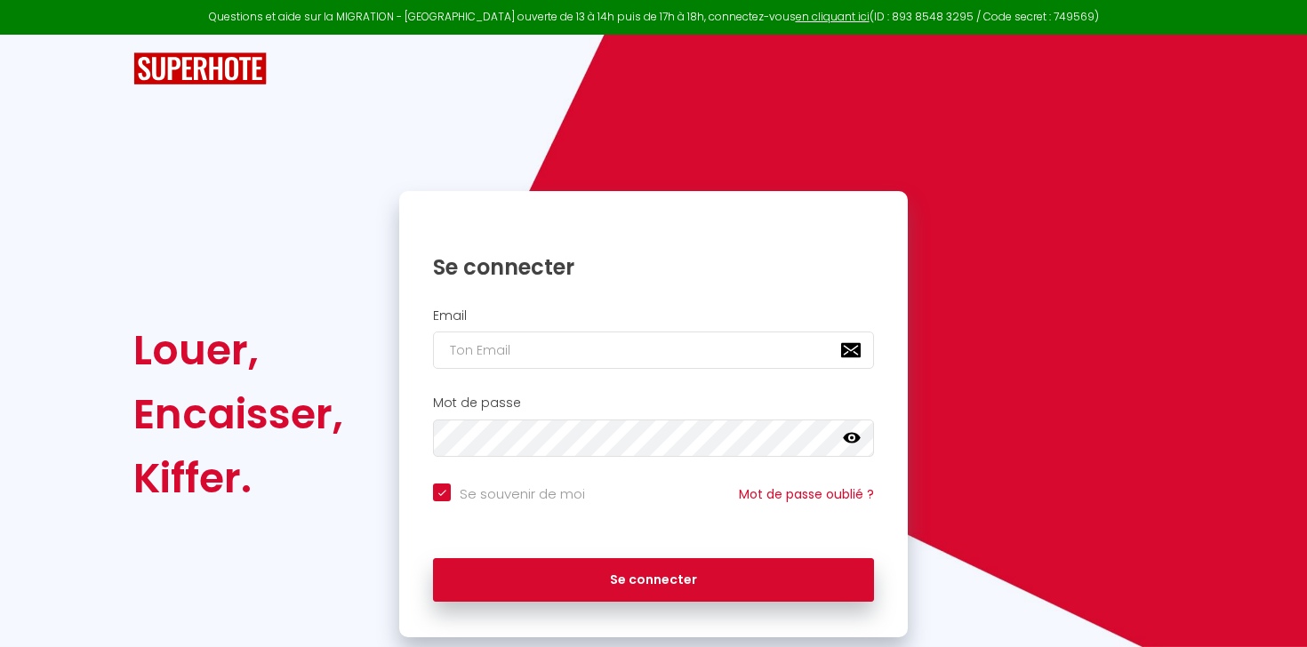
type input "[EMAIL_ADDRESS][DOMAIN_NAME]"
checkbox input "true"
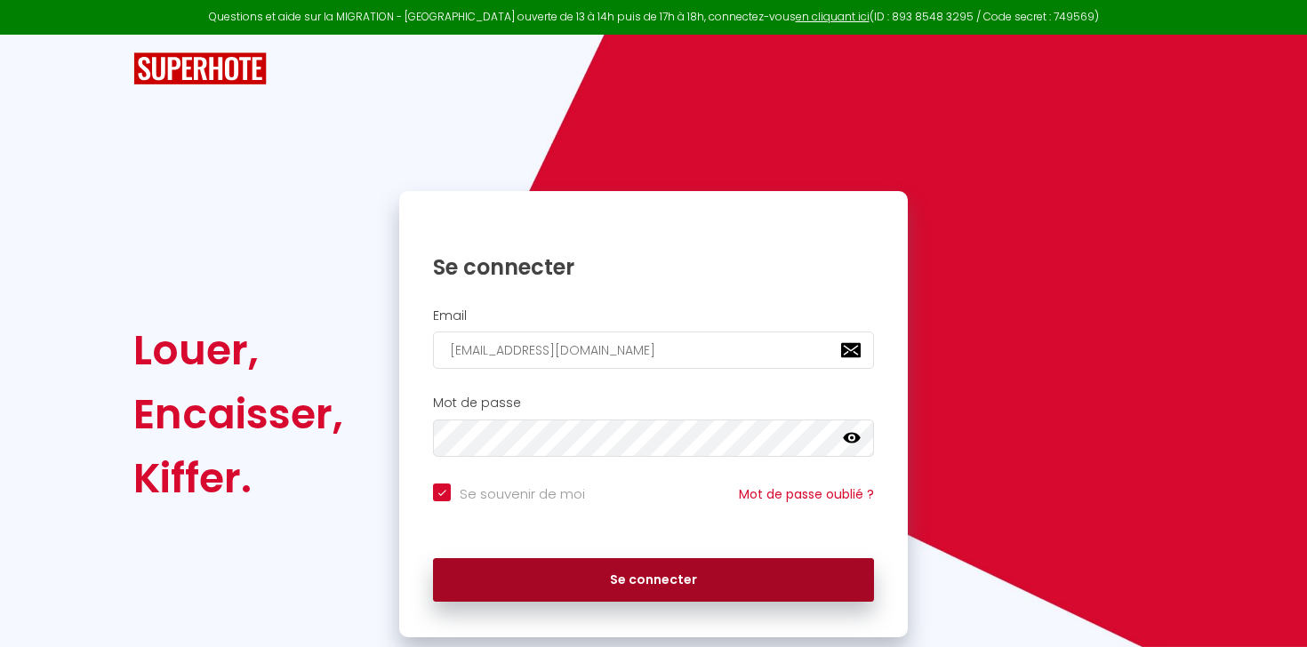
type input "[EMAIL_ADDRESS][DOMAIN_NAME]"
click at [548, 563] on button "Se connecter" at bounding box center [653, 580] width 441 height 44
checkbox input "true"
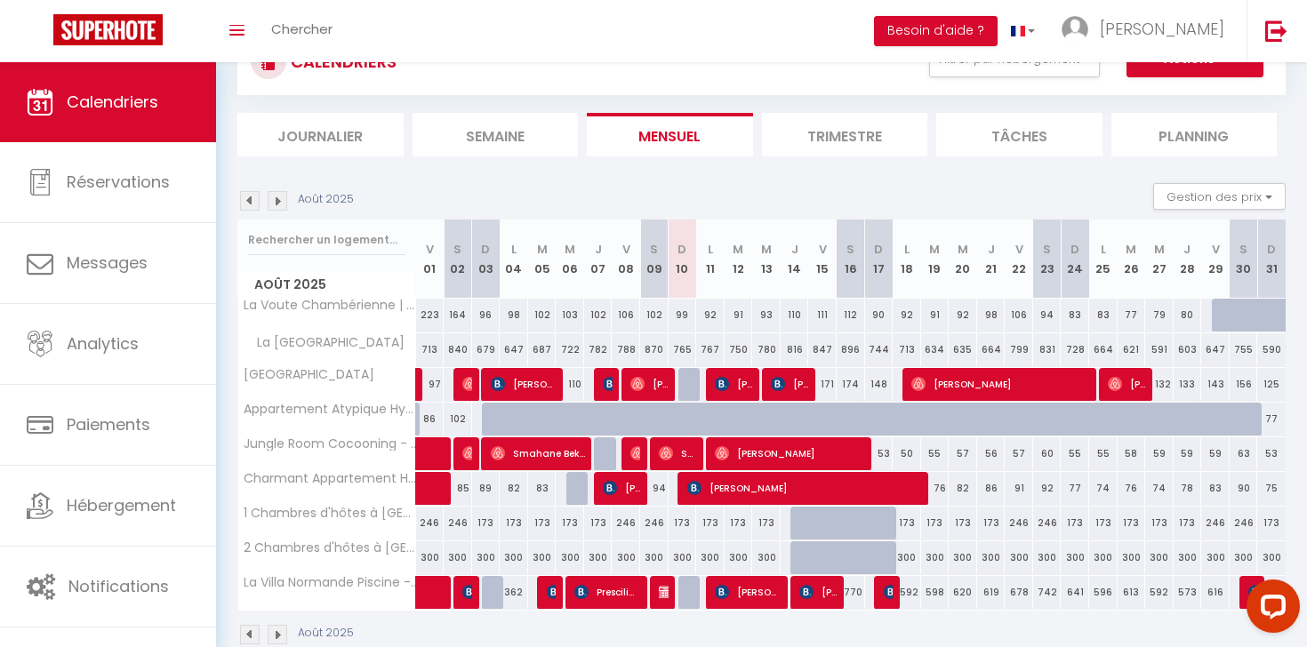
scroll to position [83, 0]
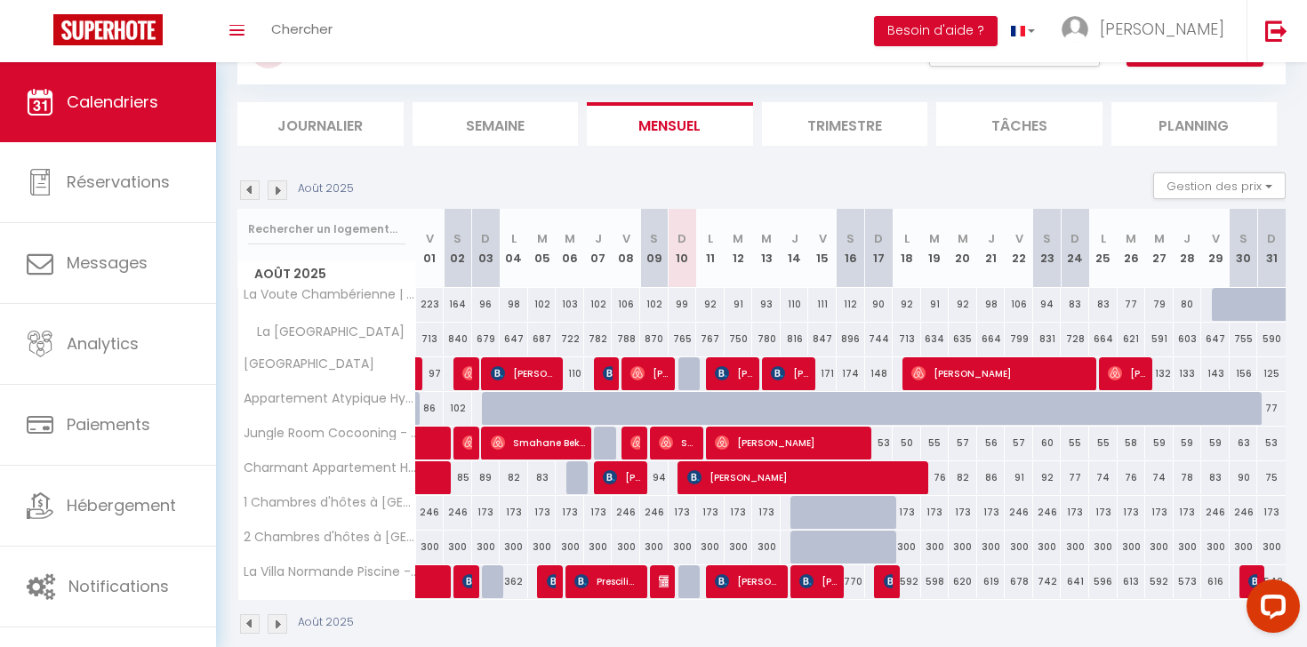
click at [726, 582] on img at bounding box center [722, 581] width 14 height 14
select select "OK"
select select "KO"
select select "0"
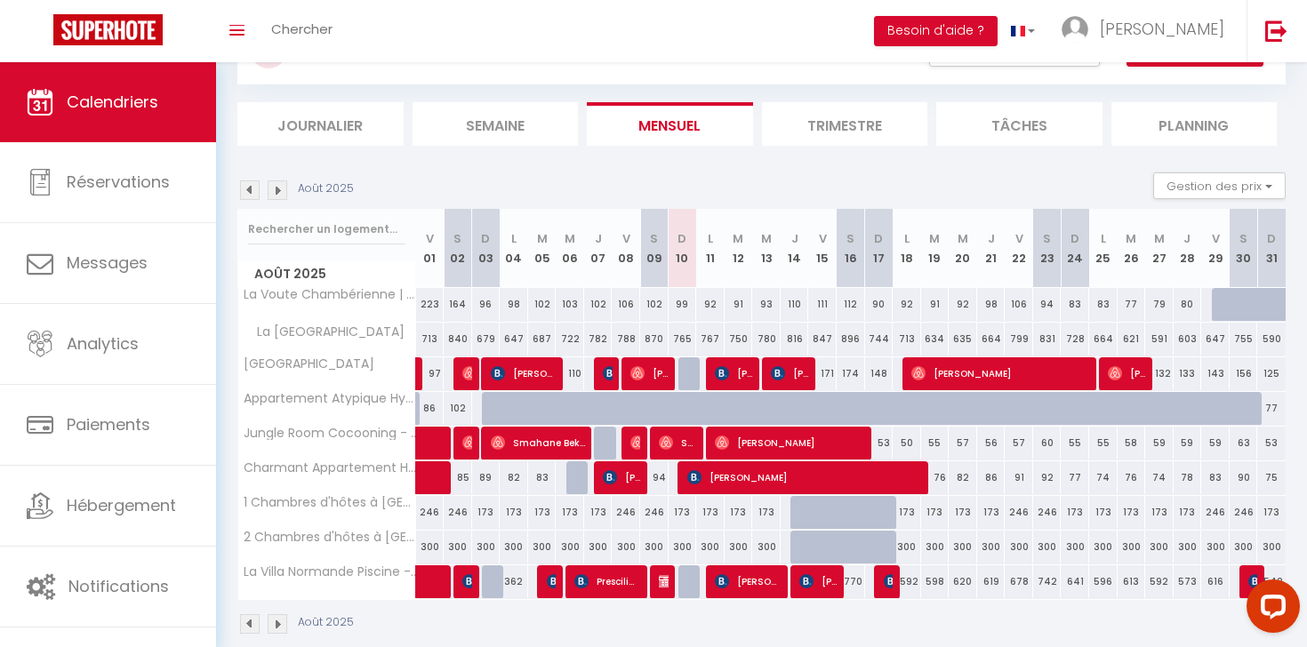
select select "1"
select select
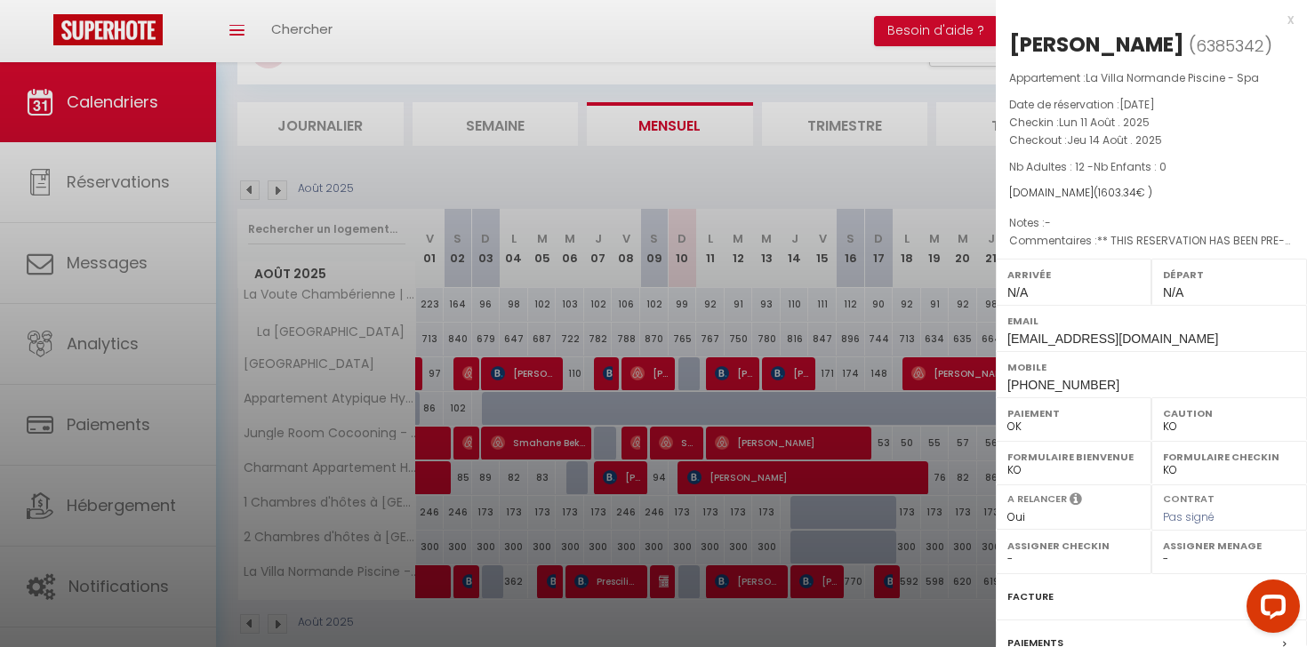
scroll to position [181, 0]
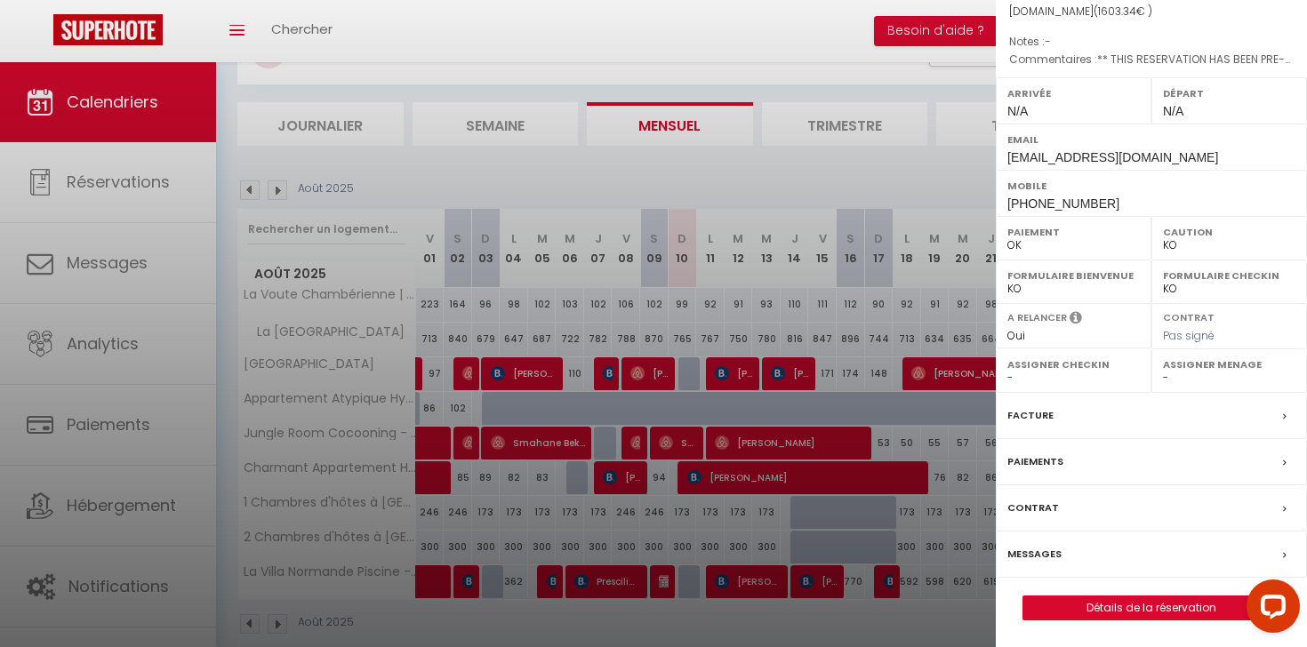
click at [1029, 467] on label "Paiements" at bounding box center [1035, 461] width 56 height 19
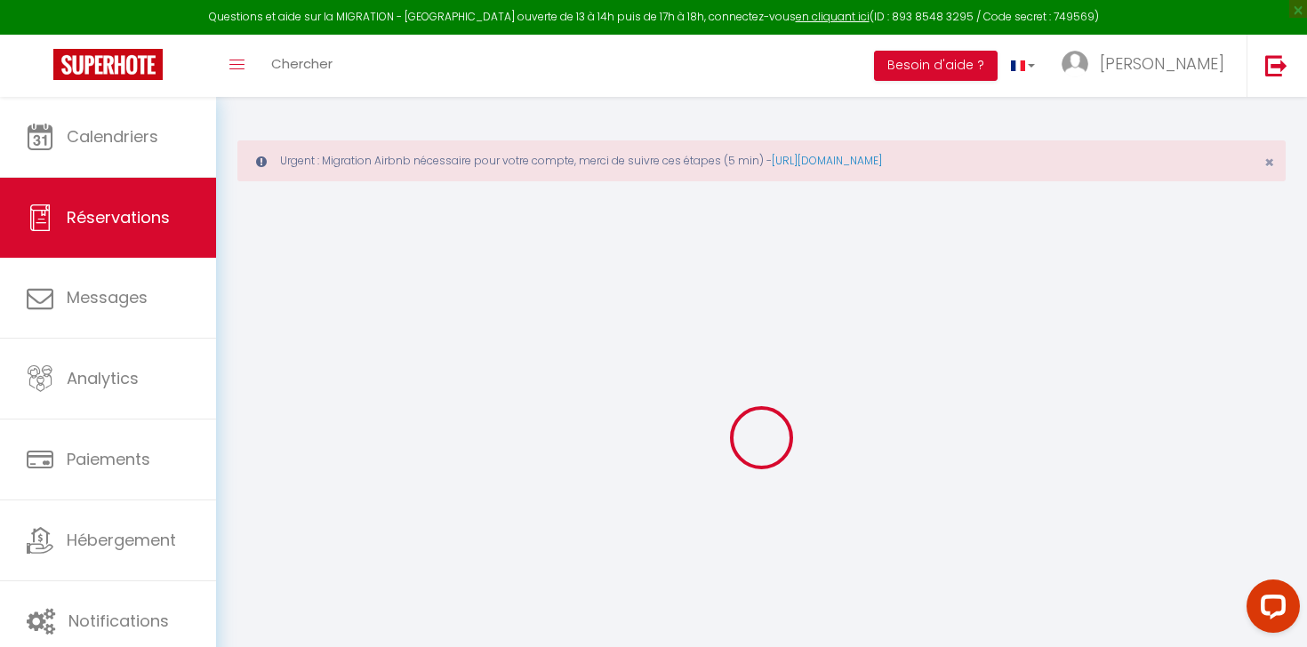
select select
checkbox input "false"
select select
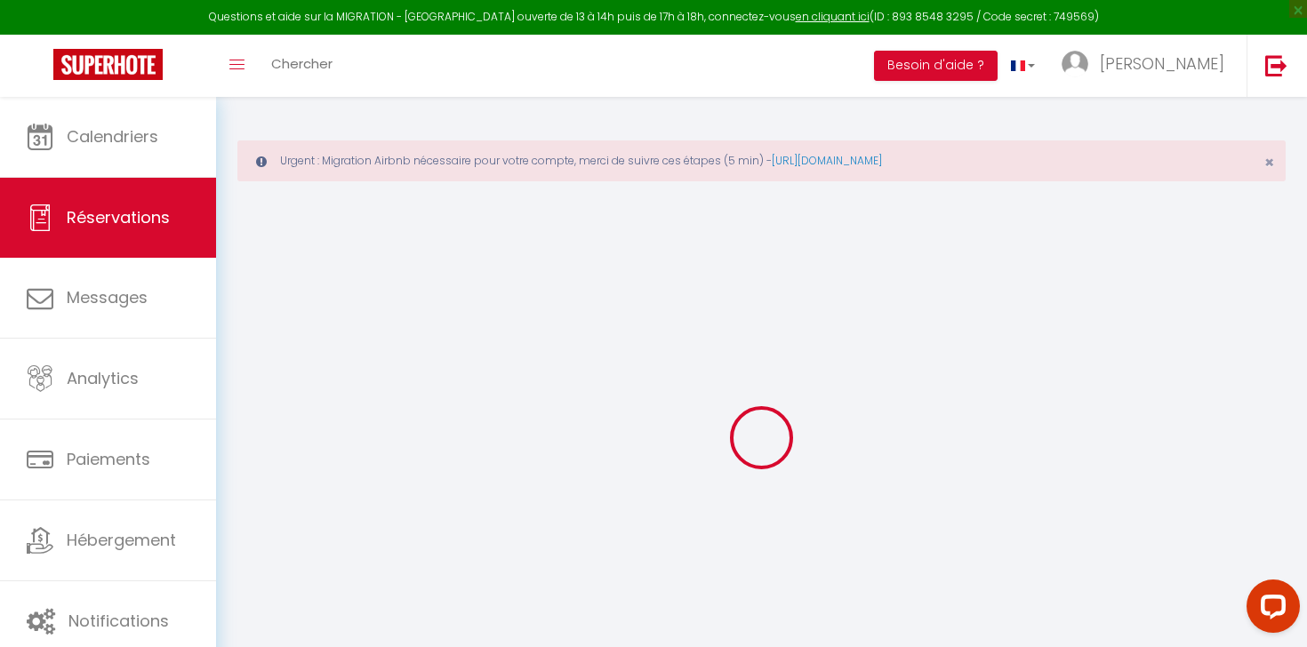
checkbox input "false"
type textarea "** THIS RESERVATION HAS BEEN PRE-PAID ** Reservation has a cancellation grace p…"
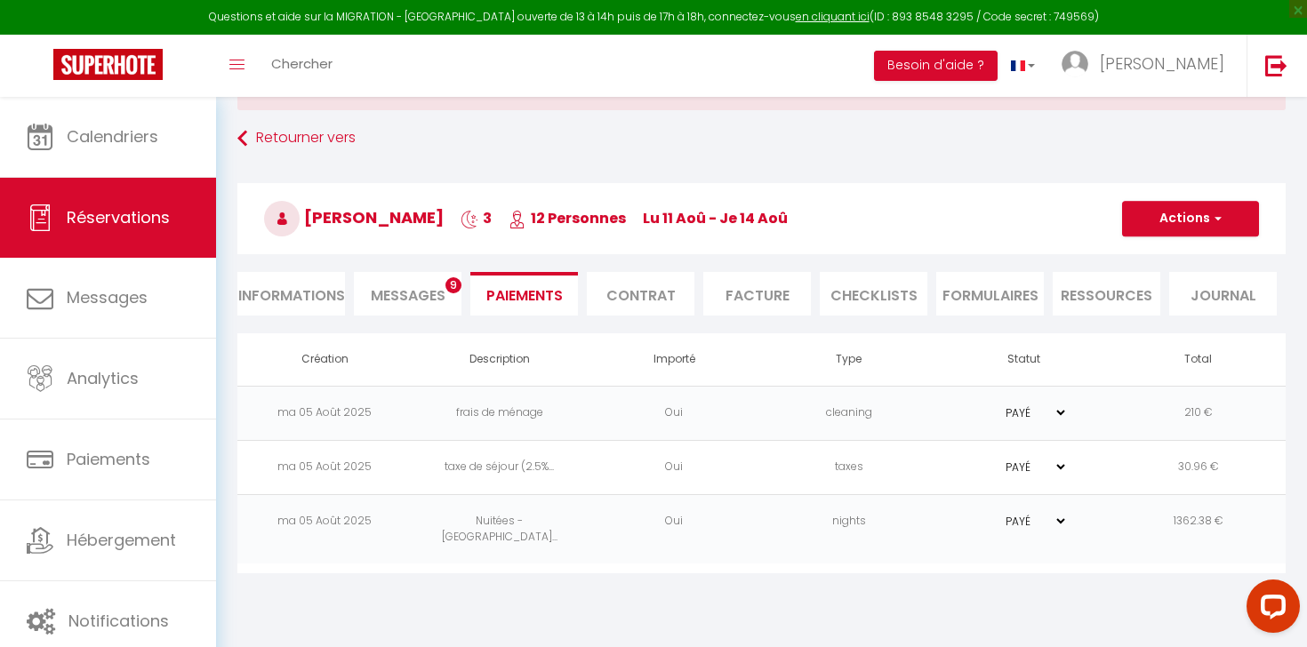
scroll to position [92, 0]
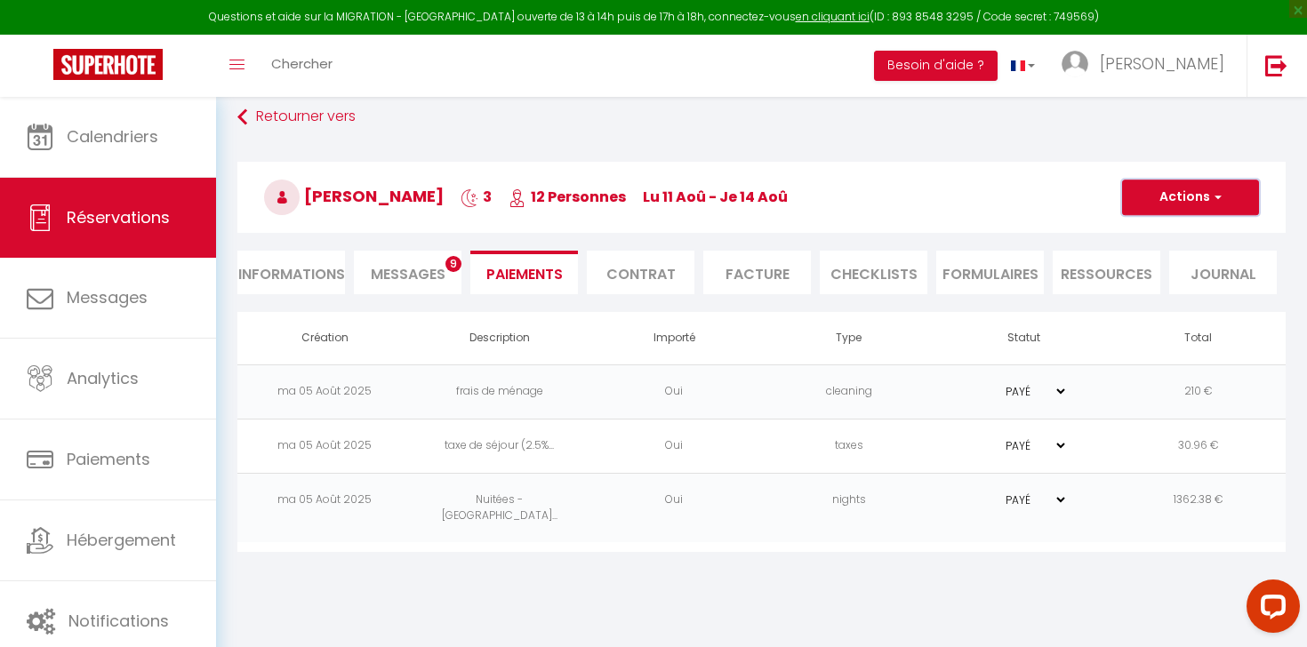
click at [1168, 192] on button "Actions" at bounding box center [1190, 198] width 137 height 36
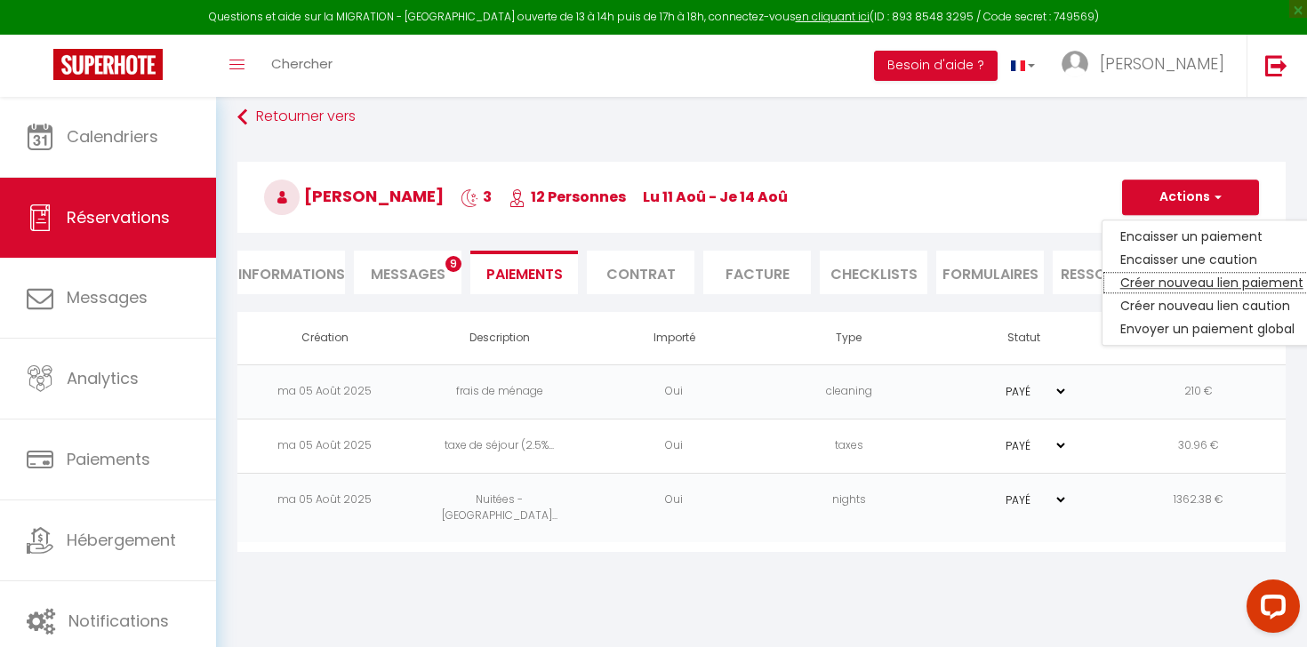
click at [1163, 284] on link "Créer nouveau lien paiement" at bounding box center [1211, 282] width 219 height 23
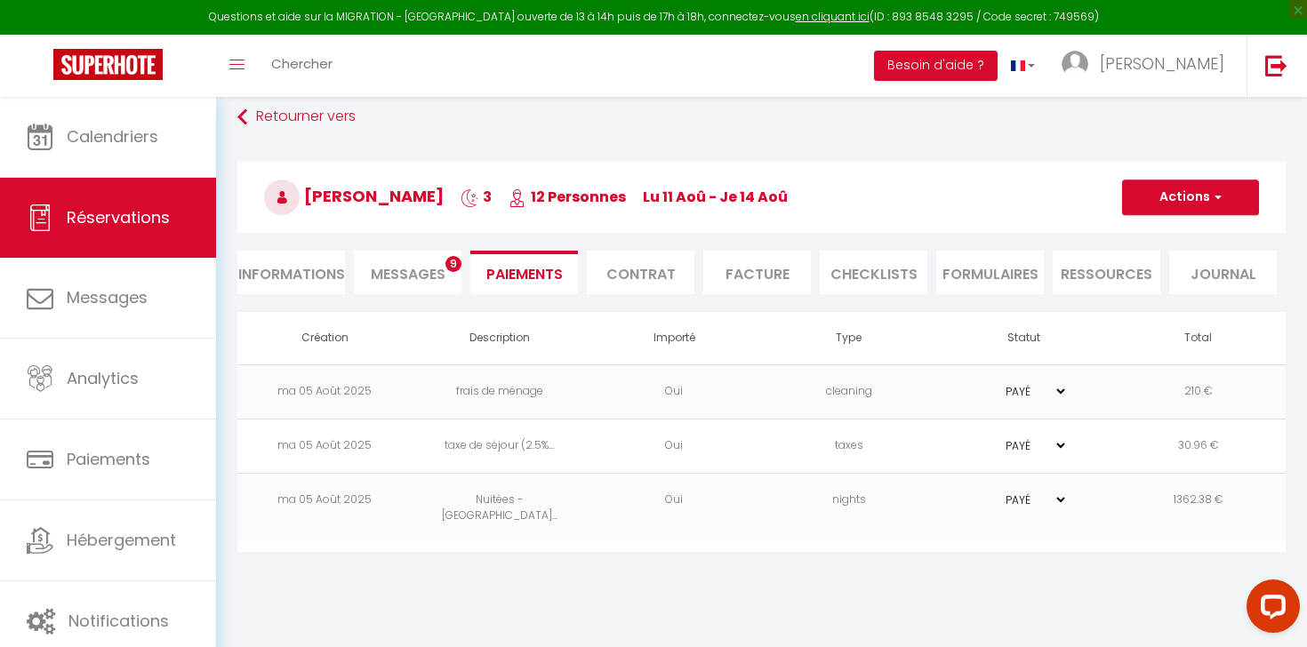
select select "nights"
type input "[EMAIL_ADDRESS][DOMAIN_NAME]"
select select "11960"
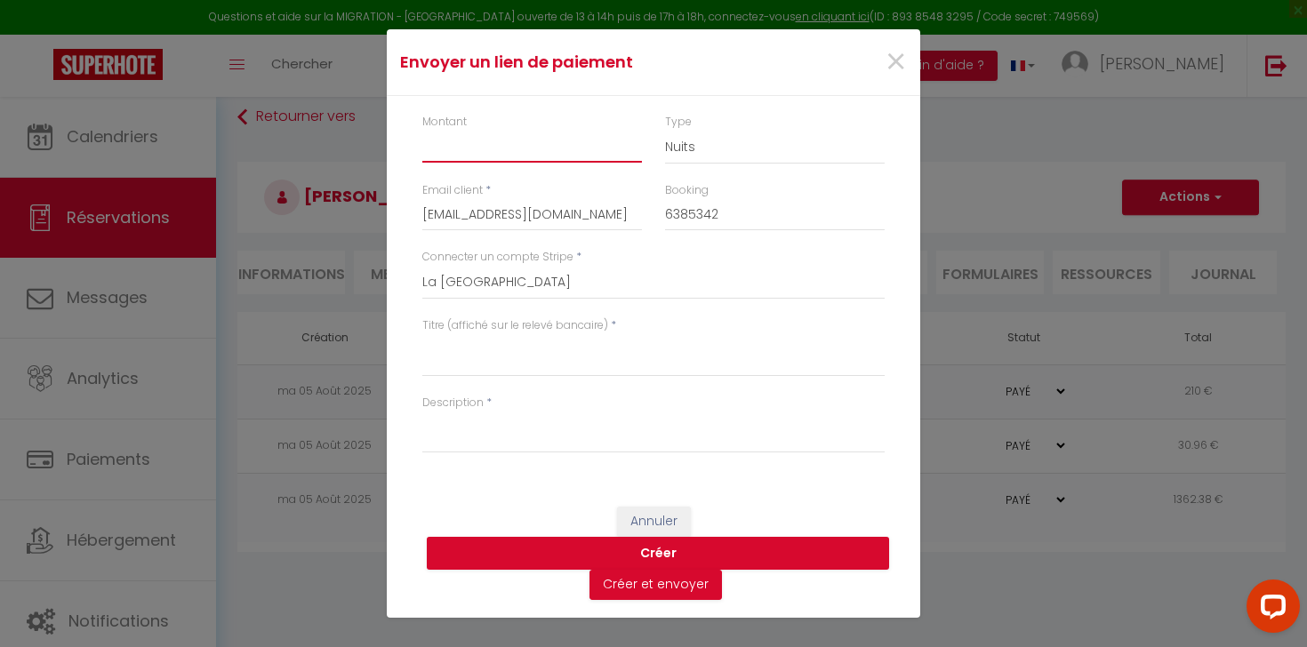
click at [556, 153] on input "Montant" at bounding box center [532, 147] width 220 height 32
type input "100"
select select "other"
click option "Autre" at bounding box center [0, 0] width 0 height 0
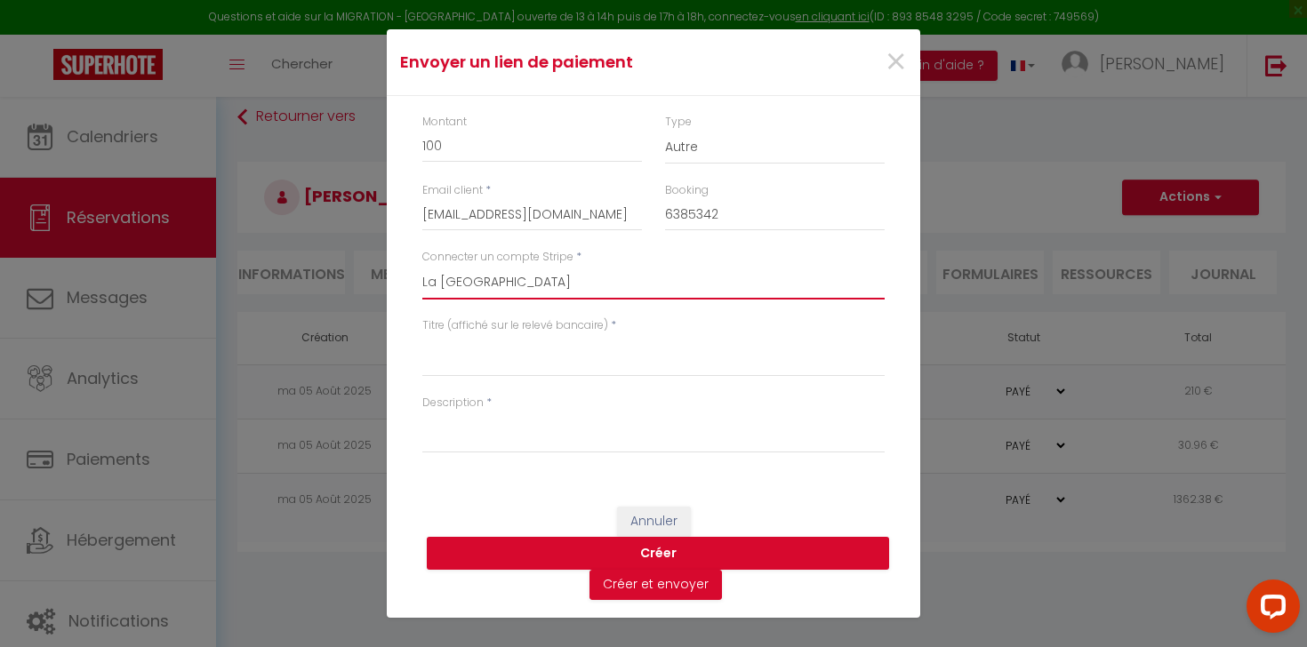
select select "12496"
click option "[PERSON_NAME]" at bounding box center [0, 0] width 0 height 0
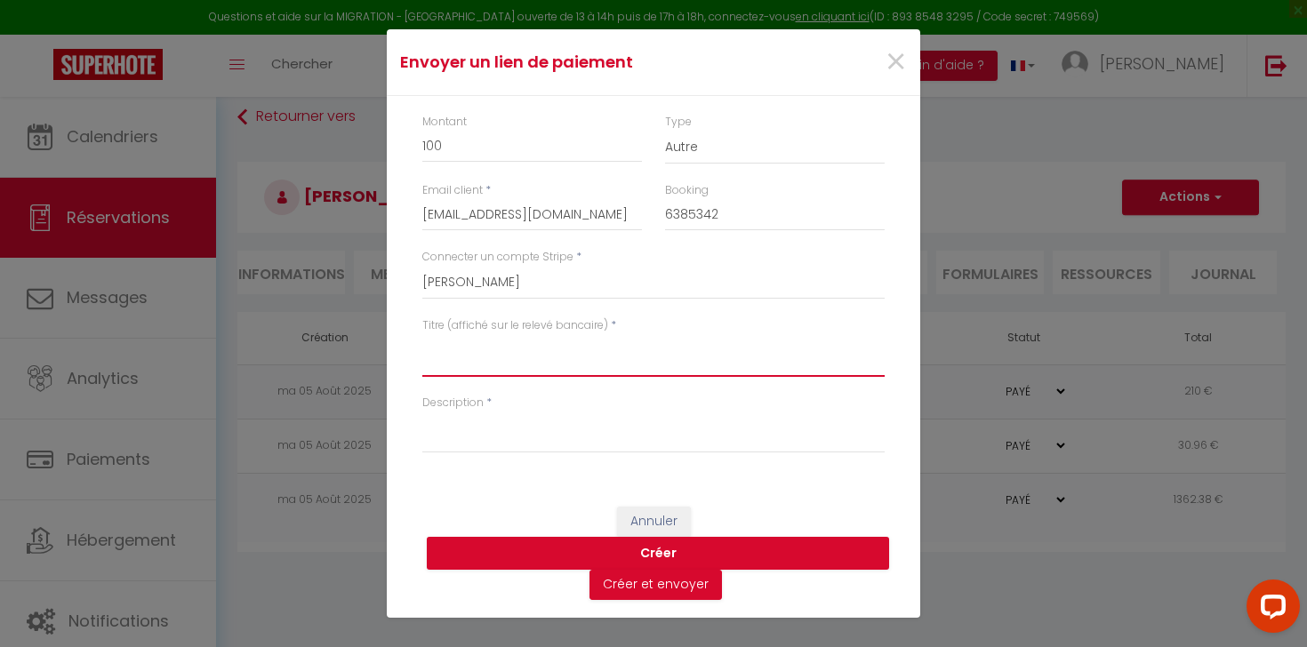
click at [532, 354] on textarea "Titre (affiché sur le relevé bancaire)" at bounding box center [653, 355] width 462 height 43
click at [547, 348] on textarea "HEURES SUPP" at bounding box center [653, 355] width 462 height 43
type textarea "HEURES SUPP"
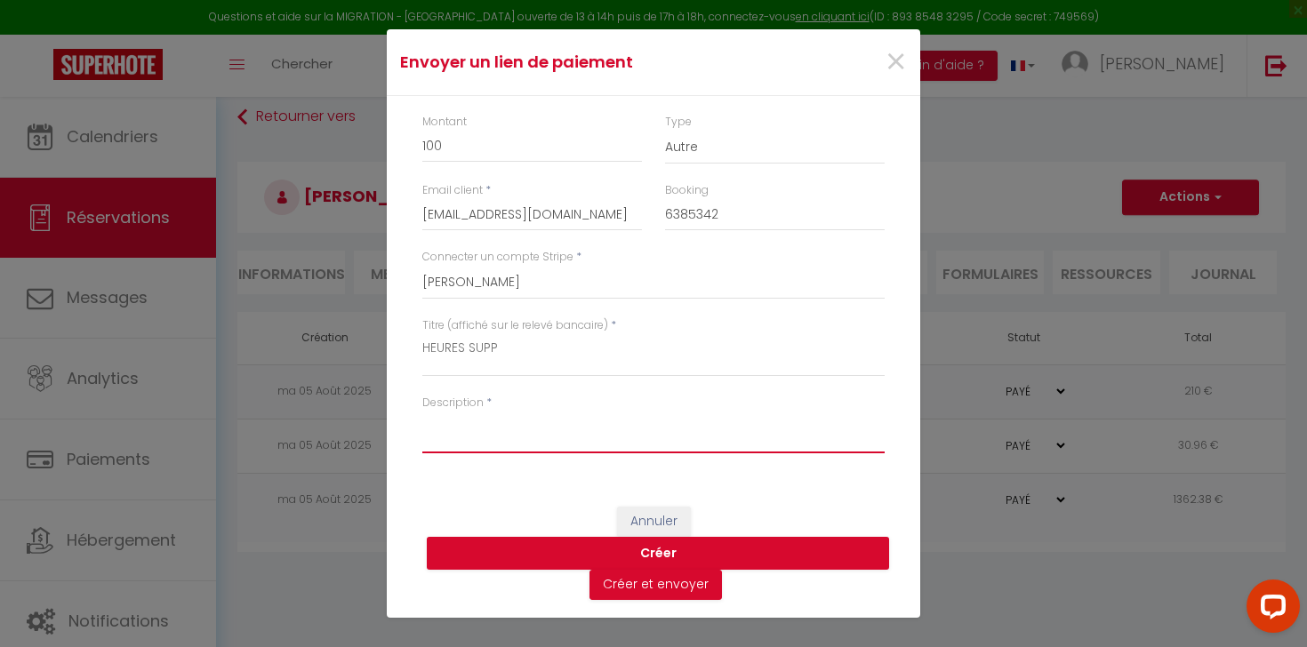
click at [500, 423] on textarea "Description" at bounding box center [653, 432] width 462 height 43
paste textarea "HEURES SUPP"
type textarea "HEURES SUPP"
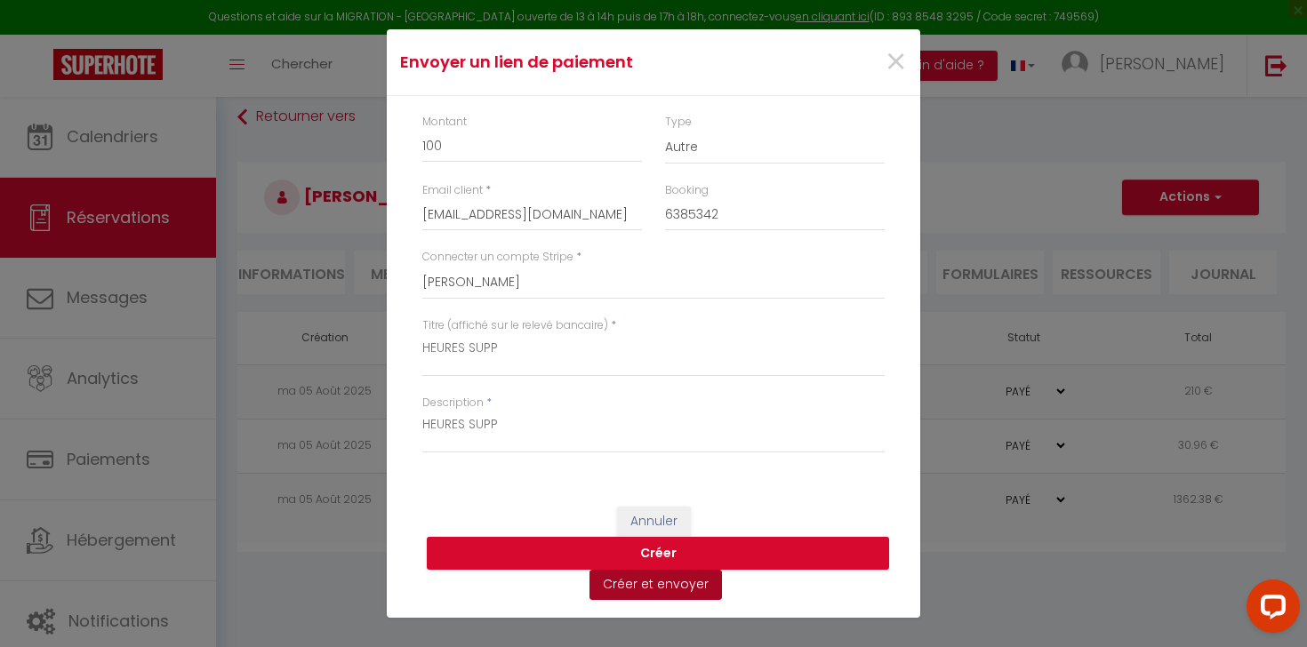
click at [649, 588] on button "Créer et envoyer" at bounding box center [655, 585] width 132 height 30
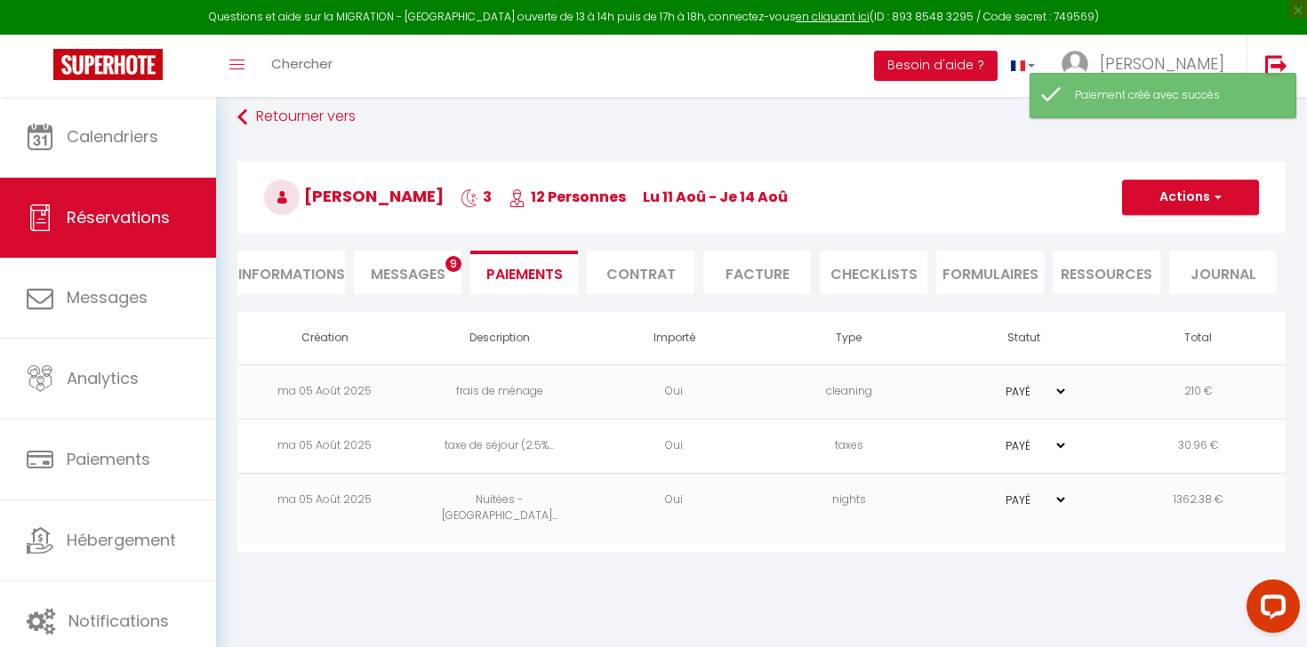
select select "fr"
type input "[EMAIL_ADDRESS][DOMAIN_NAME]"
type input "Demande de paiement"
type textarea "Bonjour, Nous vous invitons à cliquer sur le lien ci-dessous pour effectuer le …"
select select "0"
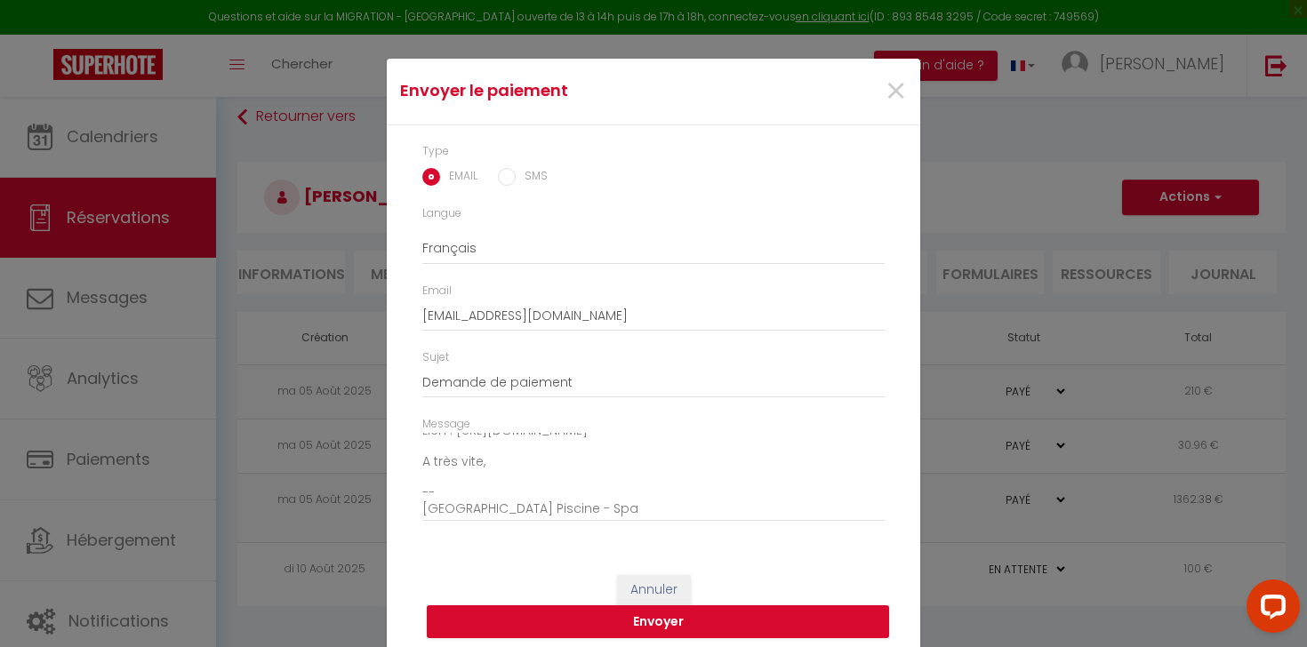
scroll to position [37, 0]
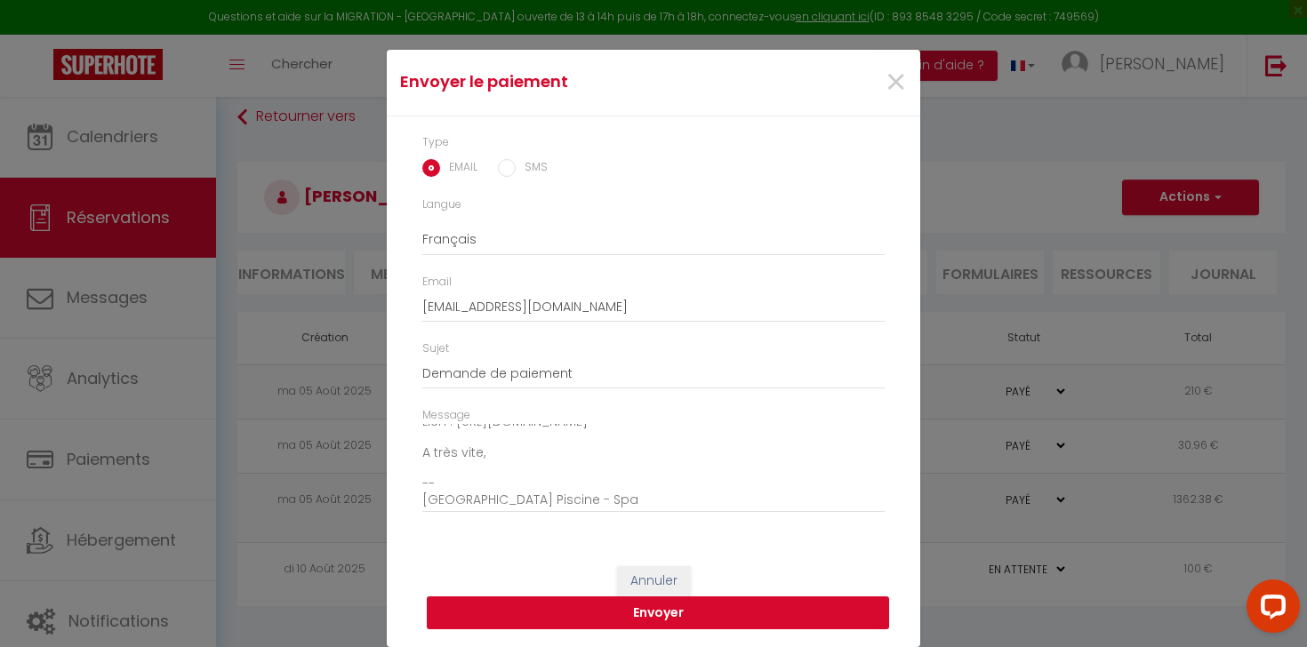
click at [535, 610] on button "Envoyer" at bounding box center [658, 613] width 462 height 34
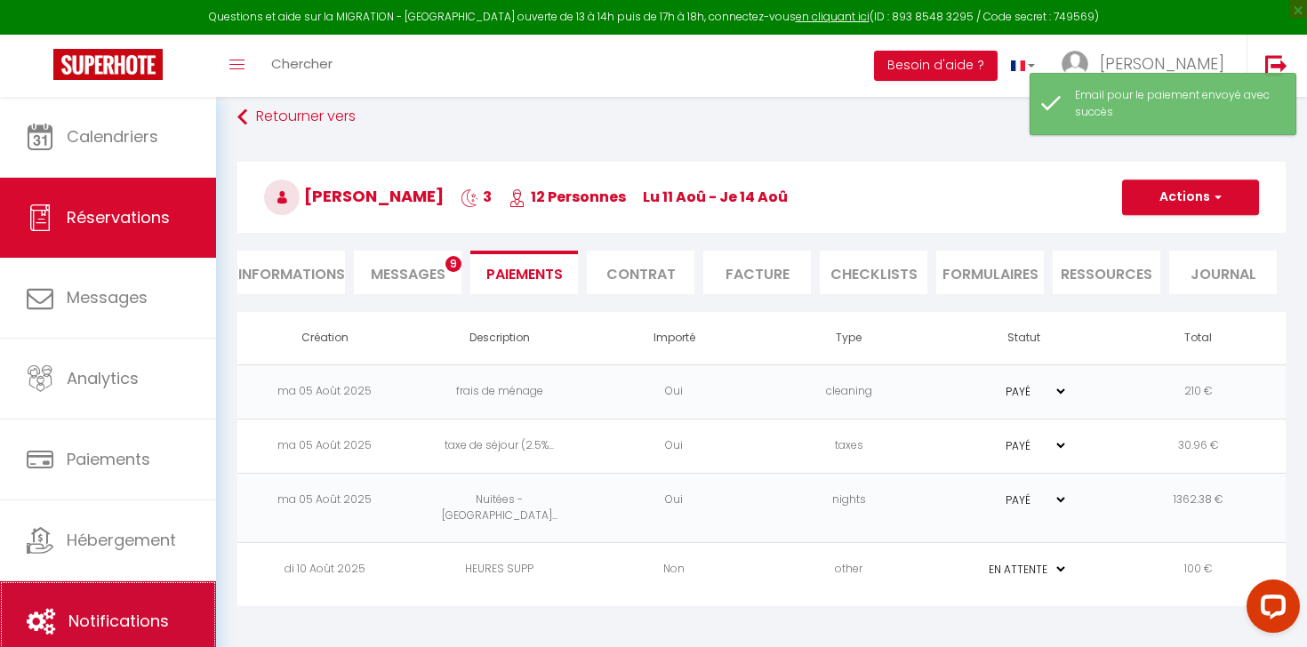
click at [116, 611] on link "Notifications" at bounding box center [108, 621] width 216 height 80
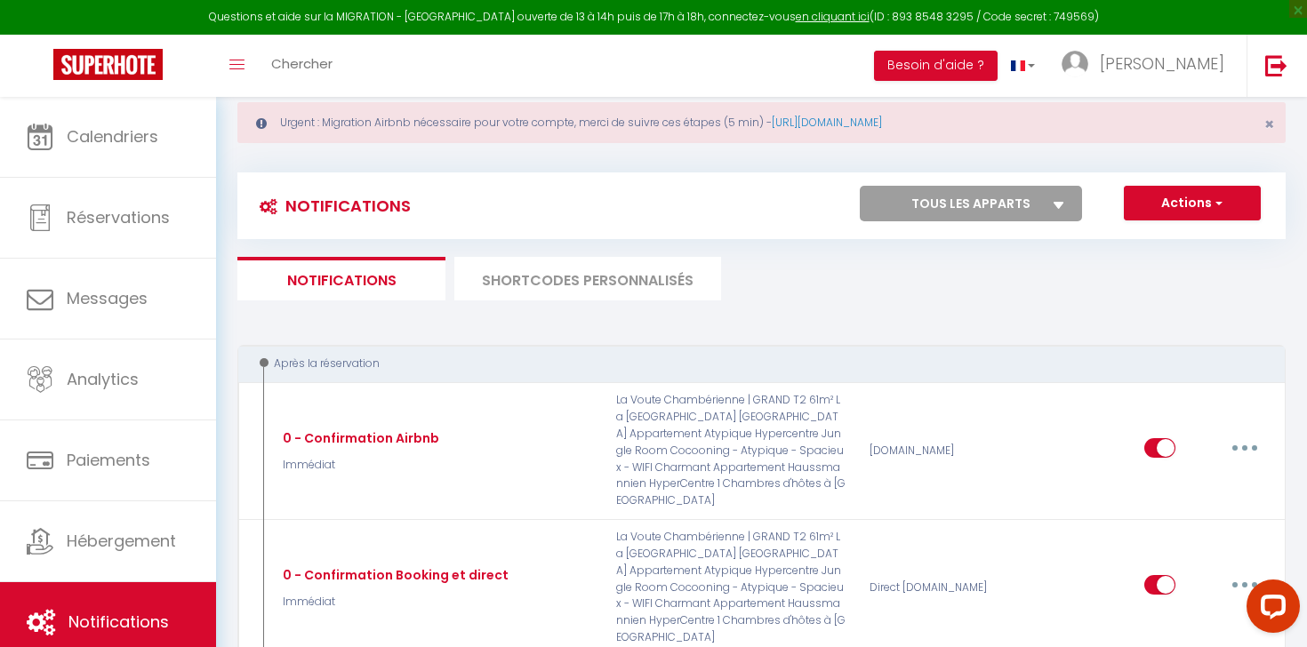
scroll to position [59, 0]
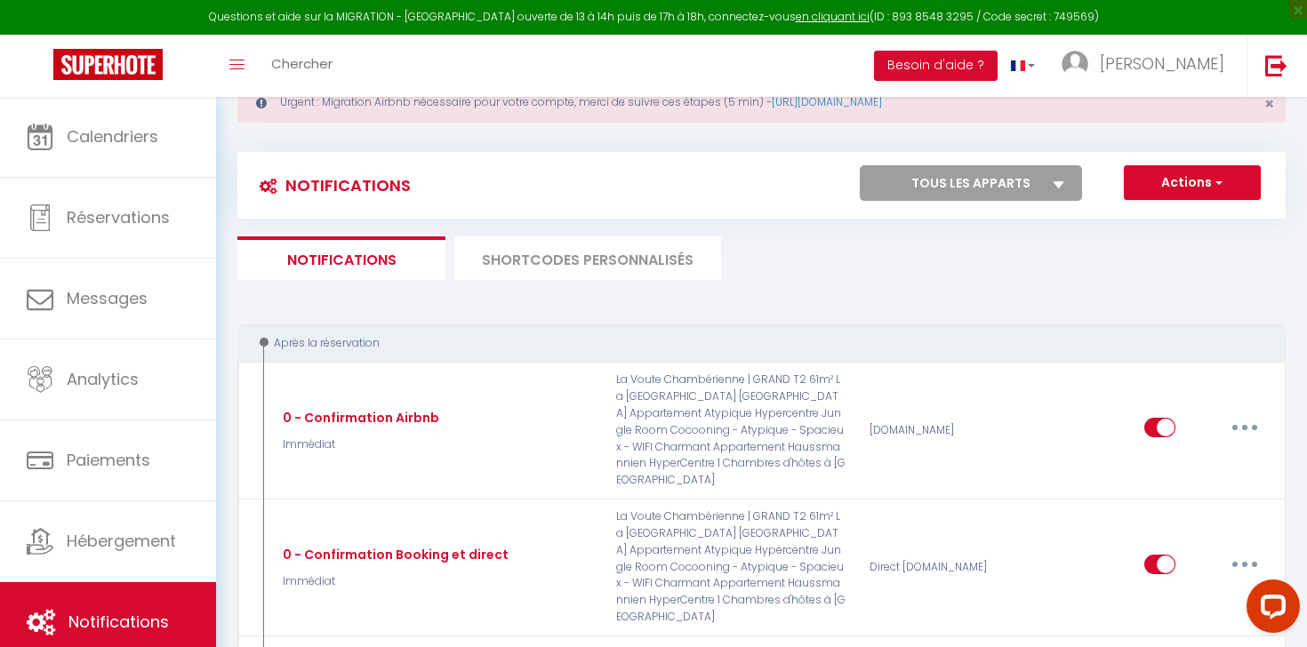
click at [568, 269] on li "SHORTCODES PERSONNALISÉS" at bounding box center [587, 258] width 267 height 44
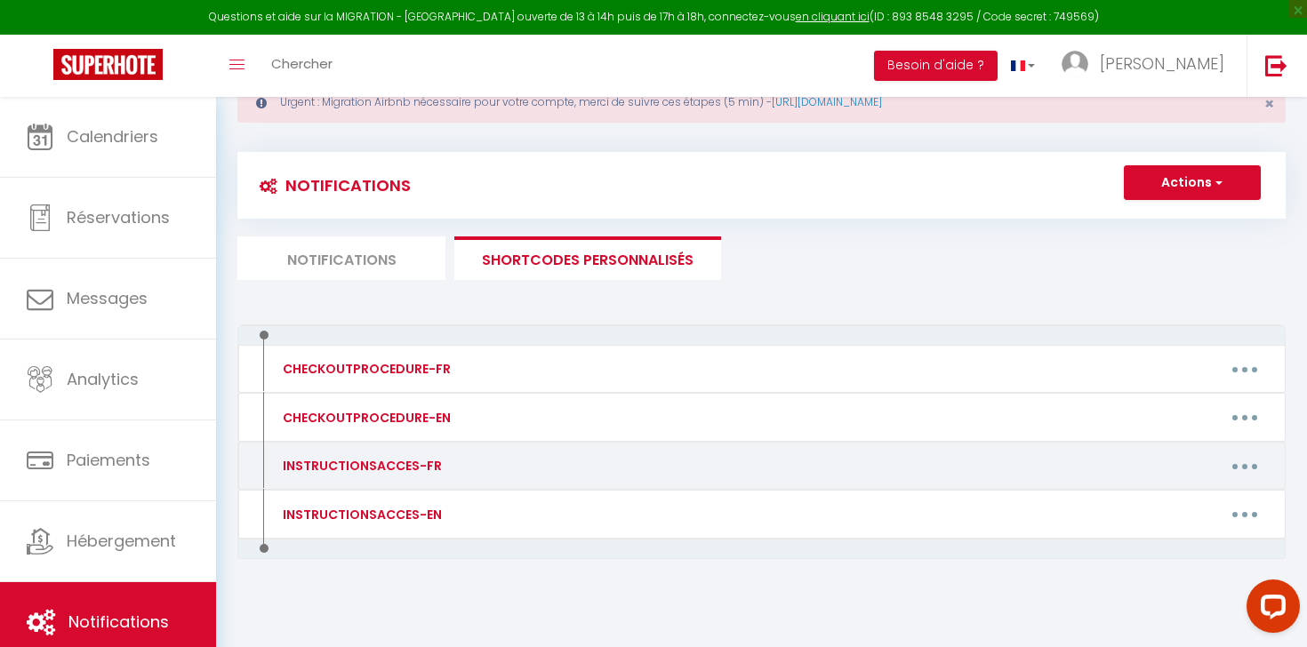
click at [592, 468] on div "Editer Supprimer" at bounding box center [900, 466] width 761 height 28
click at [1262, 464] on button "button" at bounding box center [1245, 466] width 50 height 28
click at [1204, 494] on link "Editer" at bounding box center [1198, 507] width 132 height 30
type input "INSTRUCTIONSACCES-FR"
type textarea "."
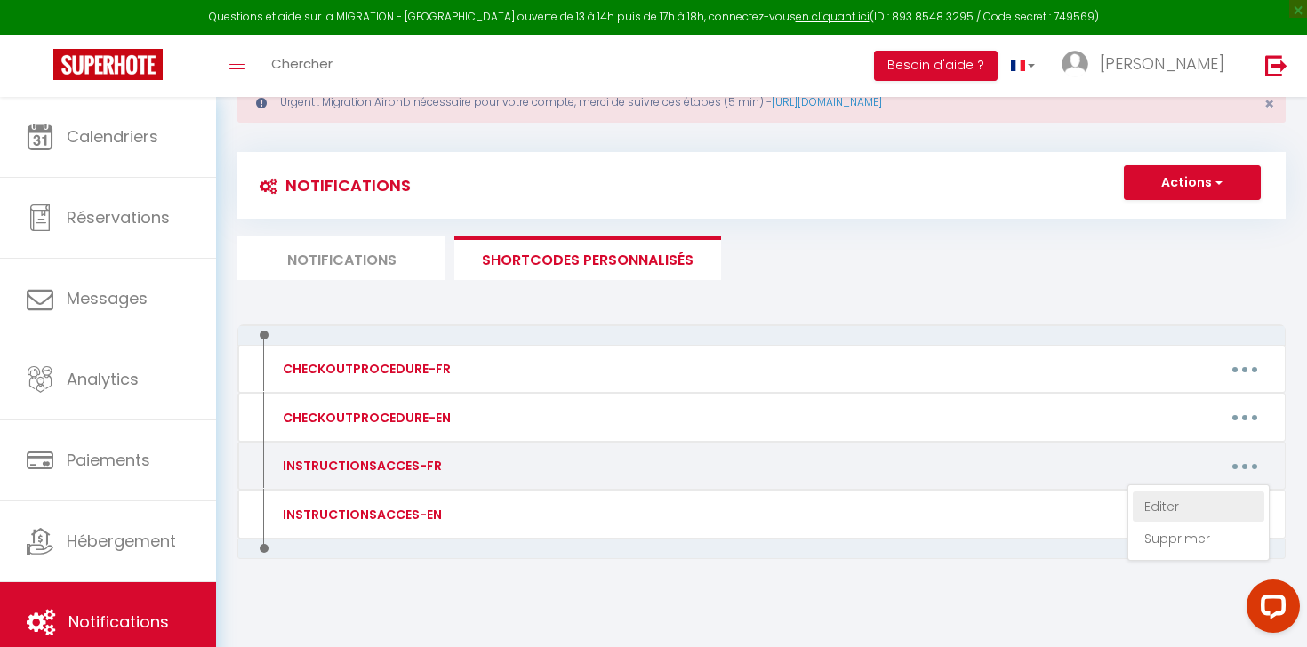
type textarea "Nous vous donnerons les clés en main propre à votre arrivée au [GEOGRAPHIC_DATA…"
type textarea "Voici les instructions pour entrée dans l'appartement : C’est le bâtiment 11. L…"
type textarea "Voici les instructions pour entrée dans l'appartement : (Porte de l'appartement…"
type textarea "Nous vous donnerons les clés en main propre à votre arrivée au [GEOGRAPHIC_DATA…"
type textarea "Voici les instructions pour entrée dans la villa : - La boîte à clés se trouve …"
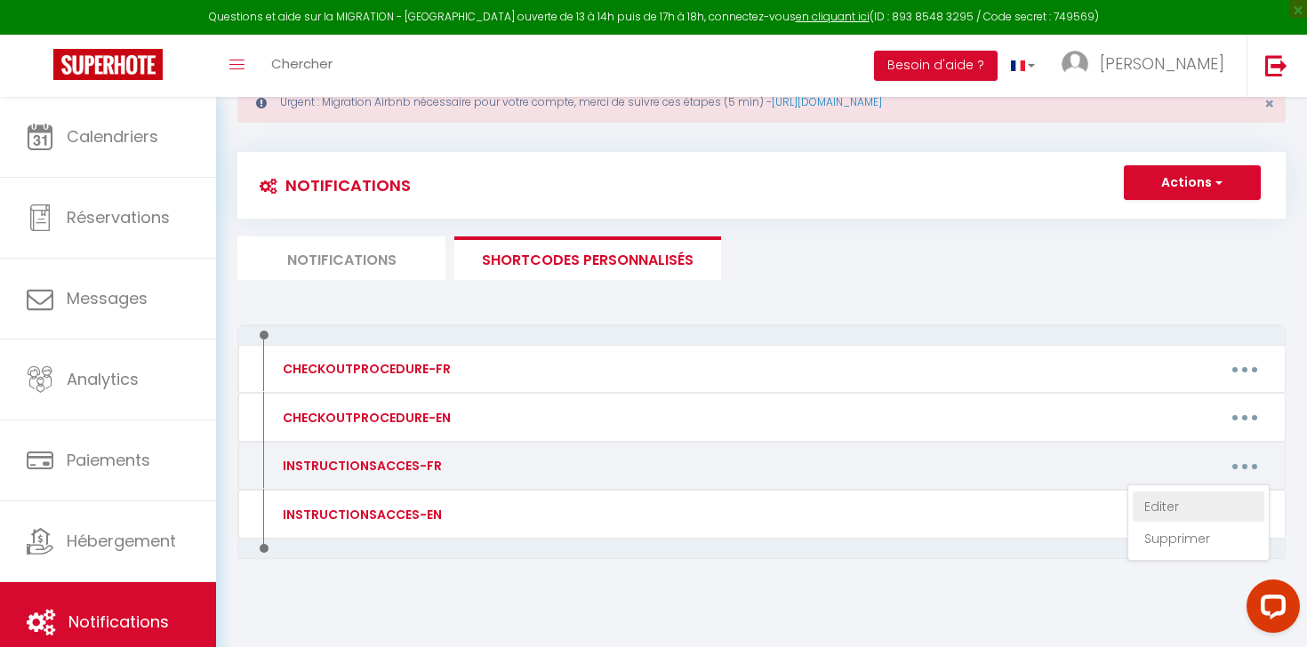
type textarea "Voici les instructions pour entrée dans l'appartement : [STREET_ADDRESS] file:/…"
type textarea "Voici les instructions pour entrée dans la villa : - La boîte à clés se trouve …"
type textarea "Voici les instructions pour entrée dans a maison : - La boîte à clés se trouve …"
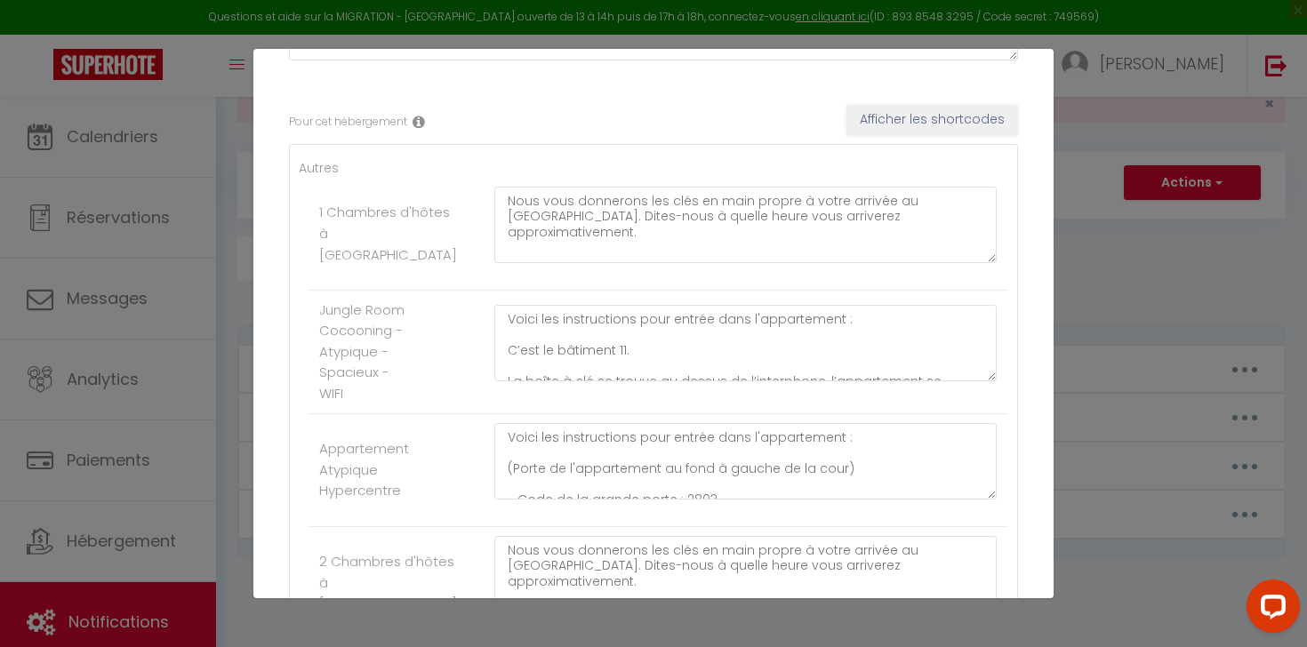
scroll to position [255, 0]
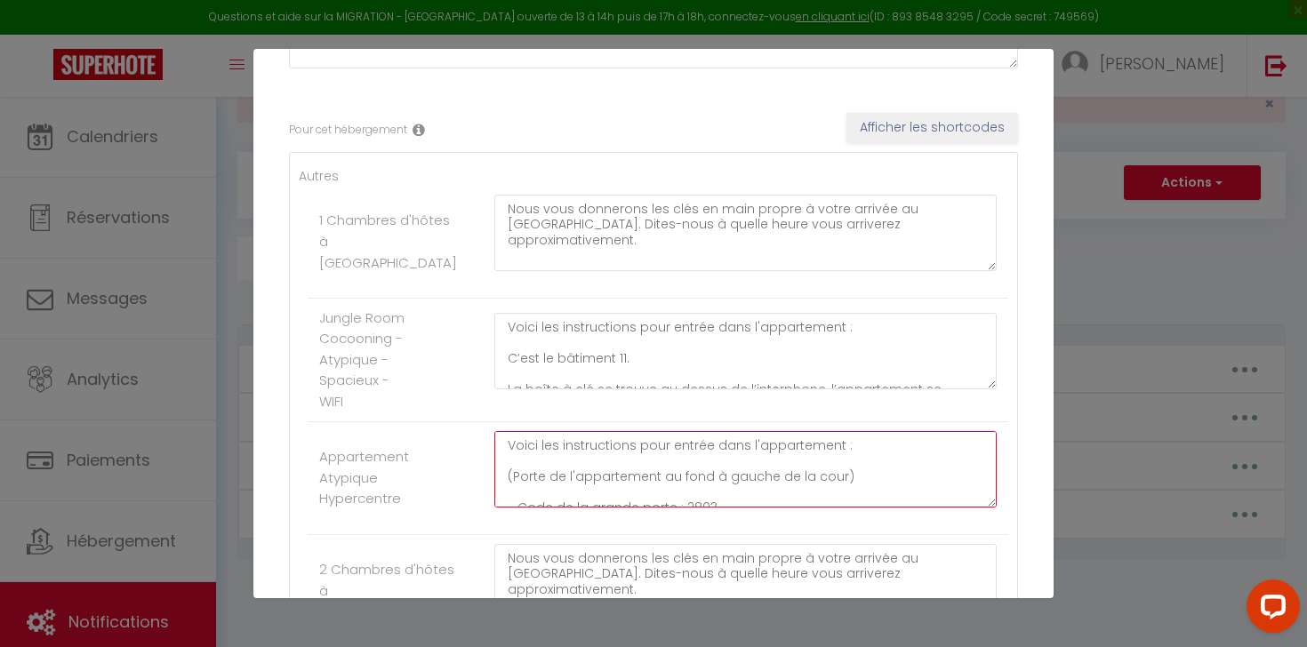
drag, startPoint x: 746, startPoint y: 448, endPoint x: 831, endPoint y: 452, distance: 85.4
click at [831, 452] on textarea "Voici les instructions pour entrée dans l'appartement : (Porte de l'appartement…" at bounding box center [745, 469] width 502 height 76
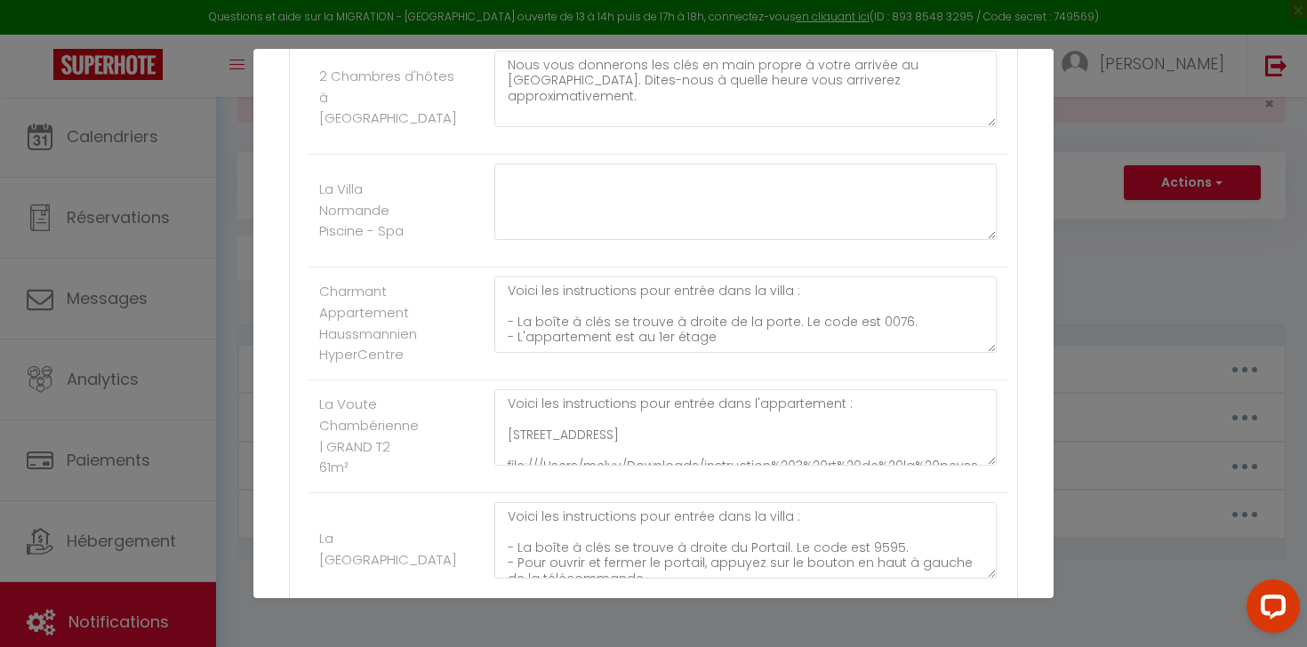
scroll to position [751, 0]
click at [757, 286] on textarea "Voici les instructions pour entrée dans la villa : - La boîte à clés se trouve …" at bounding box center [745, 312] width 502 height 76
drag, startPoint x: 748, startPoint y: 290, endPoint x: 780, endPoint y: 295, distance: 32.4
click at [780, 295] on textarea "Voici les instructions pour entrée dans la villa : - La boîte à clés se trouve …" at bounding box center [745, 312] width 502 height 76
paste textarea "l'appartement"
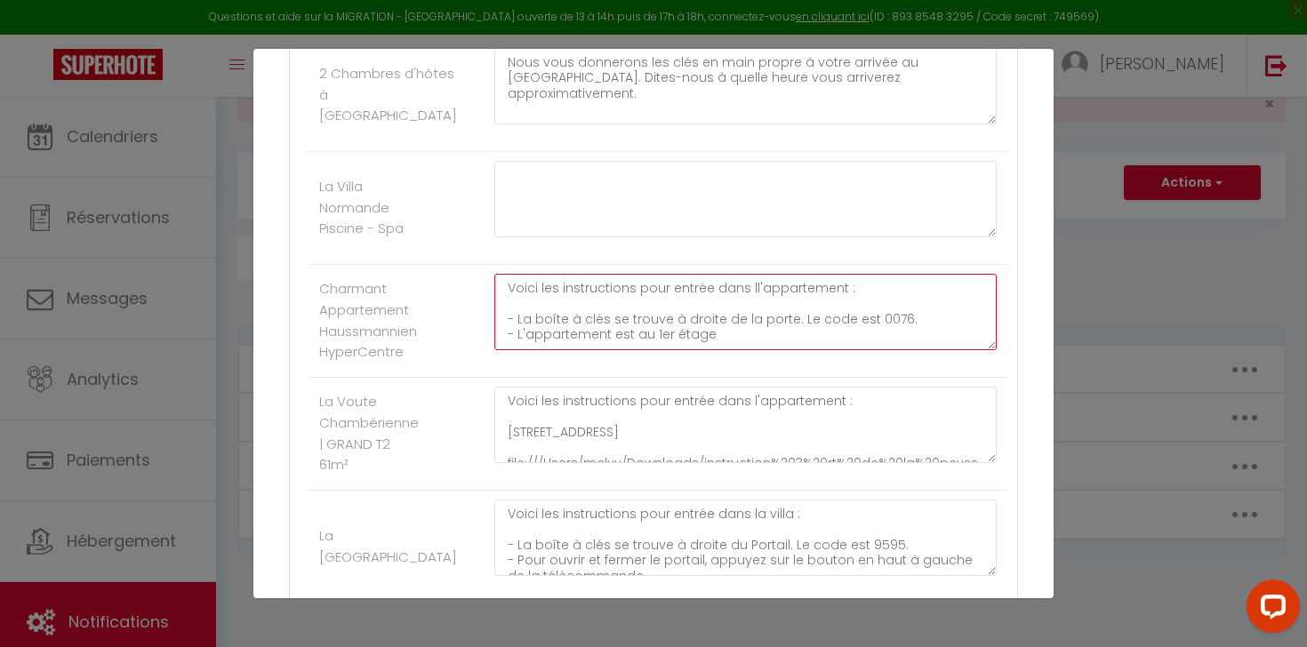
click at [747, 289] on textarea "Voici les instructions pour entrée dans ll'appartement : - La boîte à clés se t…" at bounding box center [745, 312] width 502 height 76
click at [750, 292] on textarea "Voici les instructions pour entrée dans ll'appartement : - La boîte à clés se t…" at bounding box center [745, 312] width 502 height 76
click at [749, 292] on textarea "Voici les instructions pour entrée dans ll'appartement : - La boîte à clés se t…" at bounding box center [745, 312] width 502 height 76
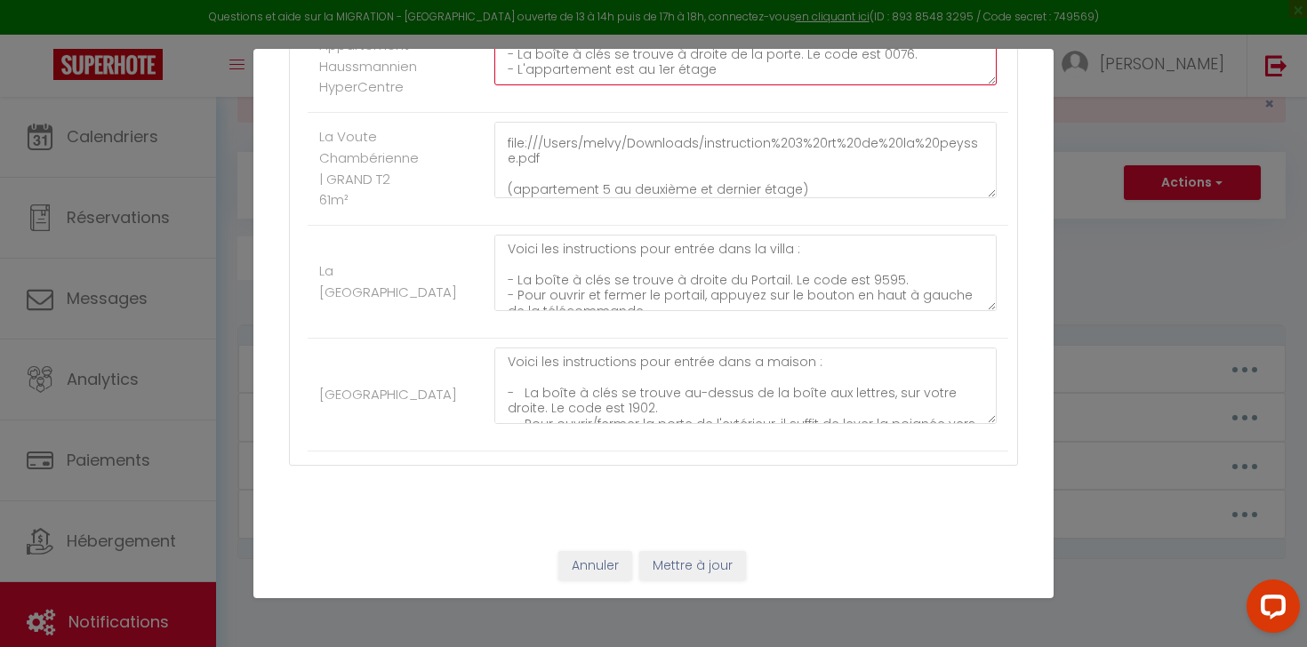
scroll to position [105, 0]
type textarea "Voici les instructions pour entrée dans l'appartement : - La boîte à clés se tr…"
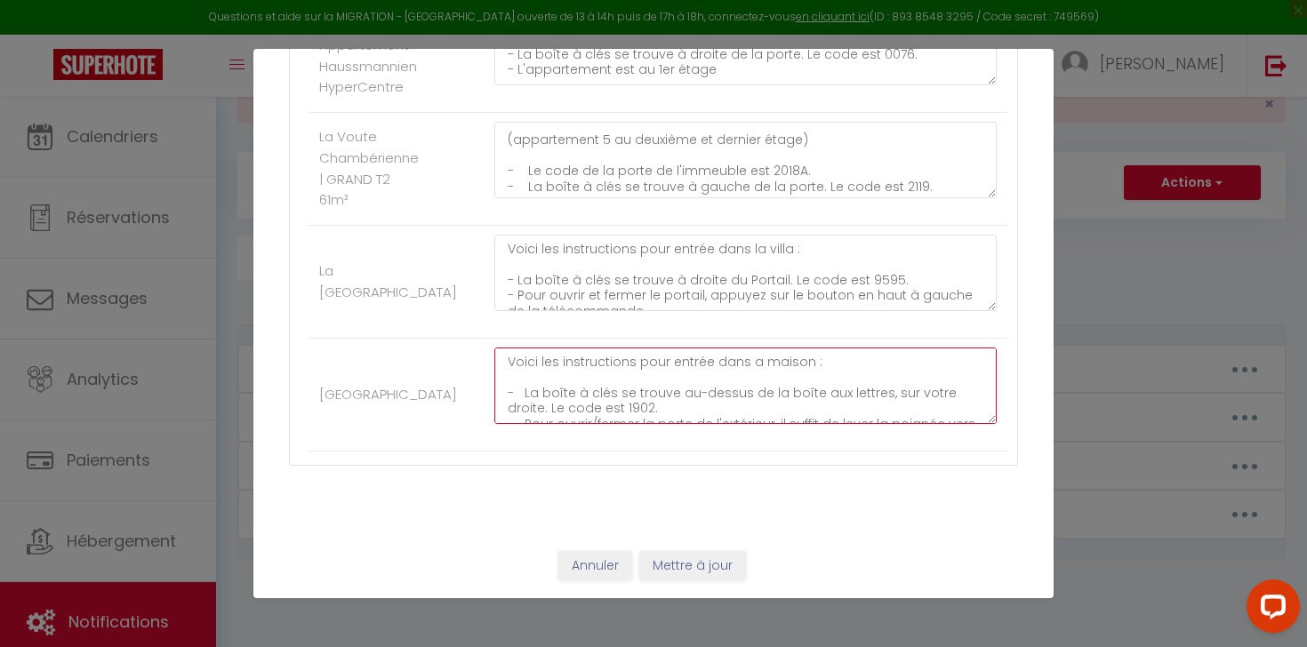
click at [748, 360] on textarea "Voici les instructions pour entrée dans a maison : - La boîte à clés se trouve …" at bounding box center [745, 386] width 502 height 76
type textarea "Voici les instructions pour entrée dans la maison : - La boîte à clés se trouve…"
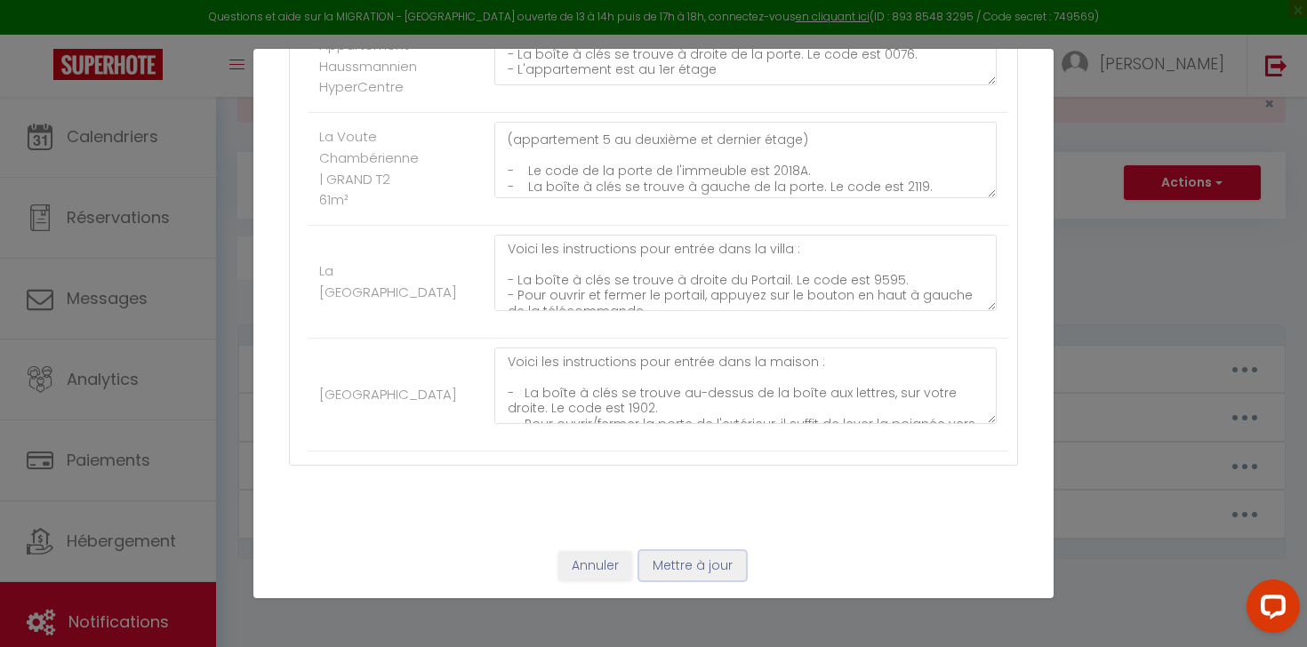
click at [679, 569] on button "Mettre à jour" at bounding box center [692, 566] width 107 height 30
